Goal: Connect with others: Connect with others

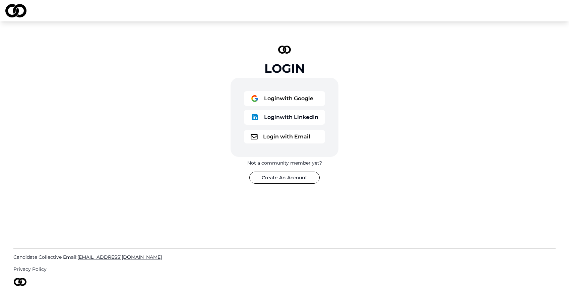
click at [295, 100] on button "Login with Google" at bounding box center [284, 98] width 81 height 15
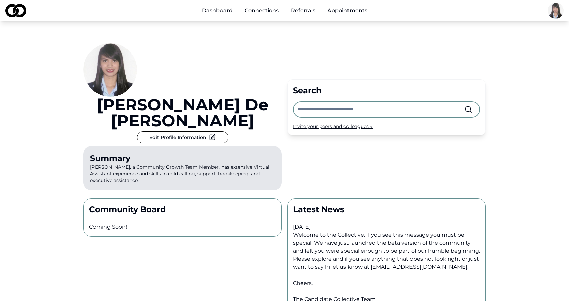
click at [260, 11] on link "Connections" at bounding box center [261, 10] width 45 height 13
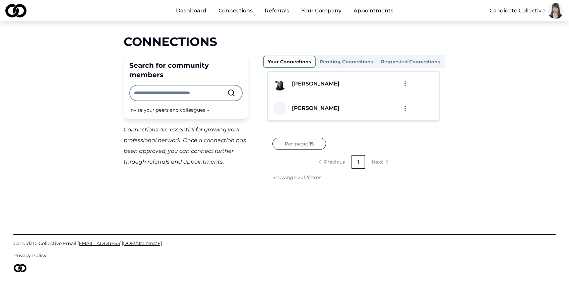
click at [183, 107] on div "Invite your peers and colleagues →" at bounding box center [185, 110] width 113 height 7
click at [172, 85] on input "text" at bounding box center [180, 92] width 93 height 15
click at [247, 10] on link "Connections" at bounding box center [235, 10] width 45 height 13
click at [277, 10] on link "Referrals" at bounding box center [276, 10] width 35 height 13
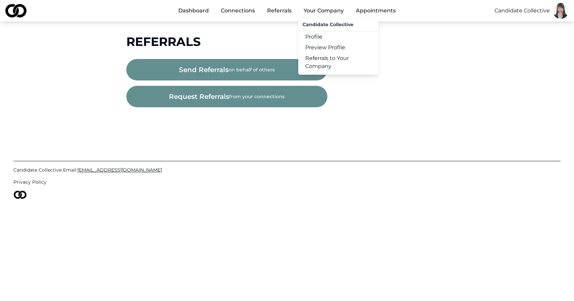
click at [307, 12] on button "Your Company" at bounding box center [323, 10] width 51 height 13
click at [373, 10] on link "Appointments" at bounding box center [376, 10] width 51 height 13
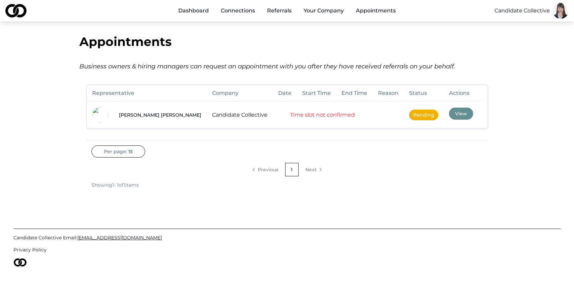
click at [235, 15] on link "Connections" at bounding box center [237, 10] width 45 height 13
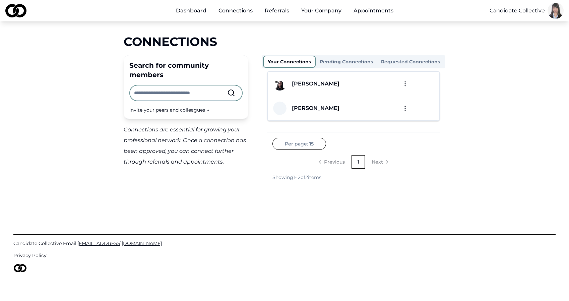
click at [207, 85] on input "text" at bounding box center [180, 92] width 93 height 15
click at [198, 85] on input "text" at bounding box center [180, 92] width 93 height 15
click at [85, 110] on div "Connections Search for community members Invite your peers and colleagues → Con…" at bounding box center [284, 108] width 429 height 146
